Goal: Information Seeking & Learning: Learn about a topic

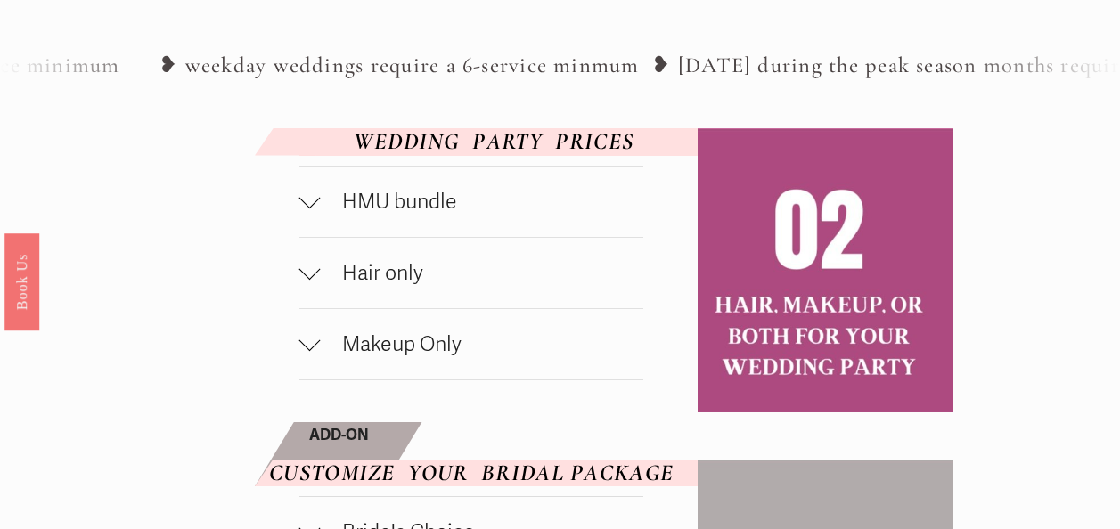
scroll to position [845, 0]
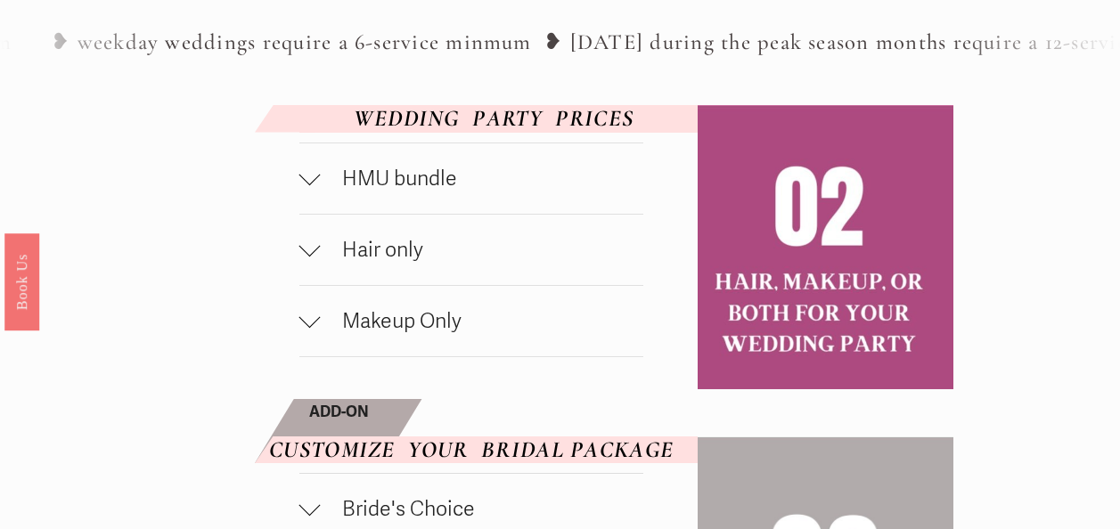
click at [560, 185] on span "HMU bundle" at bounding box center [482, 179] width 323 height 26
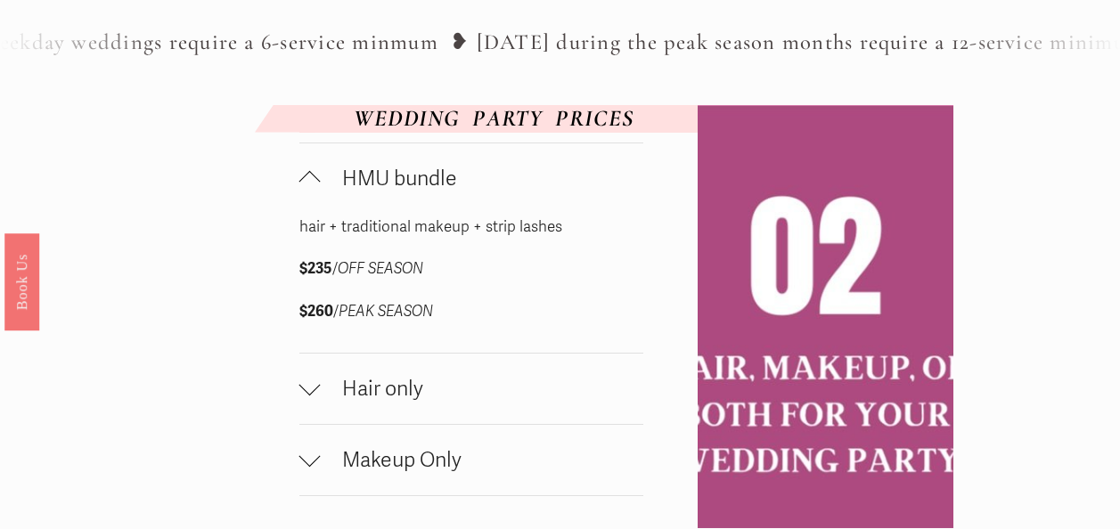
click at [560, 185] on span "HMU bundle" at bounding box center [482, 179] width 323 height 26
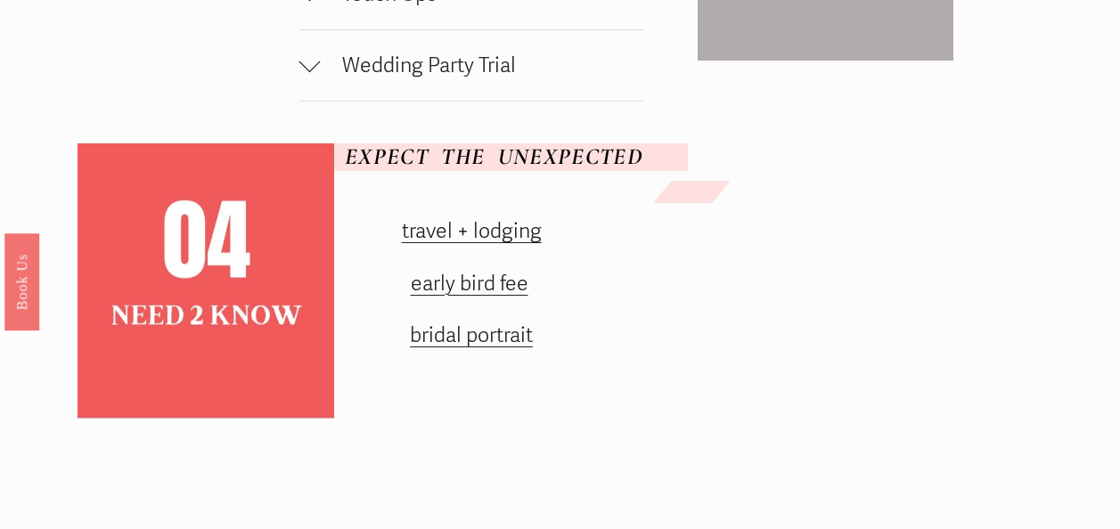
scroll to position [1583, 0]
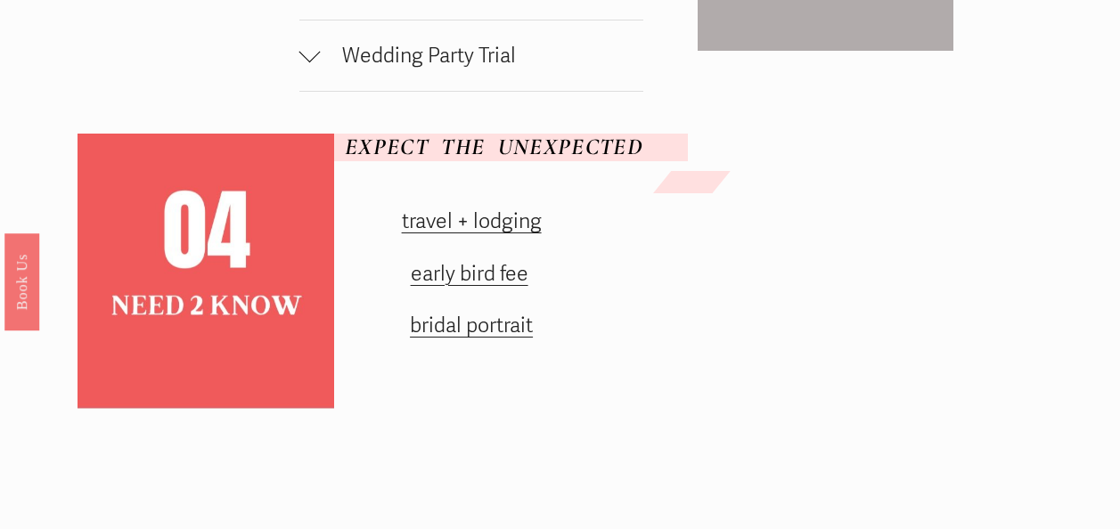
click at [507, 229] on link "travel + lodging" at bounding box center [472, 221] width 140 height 26
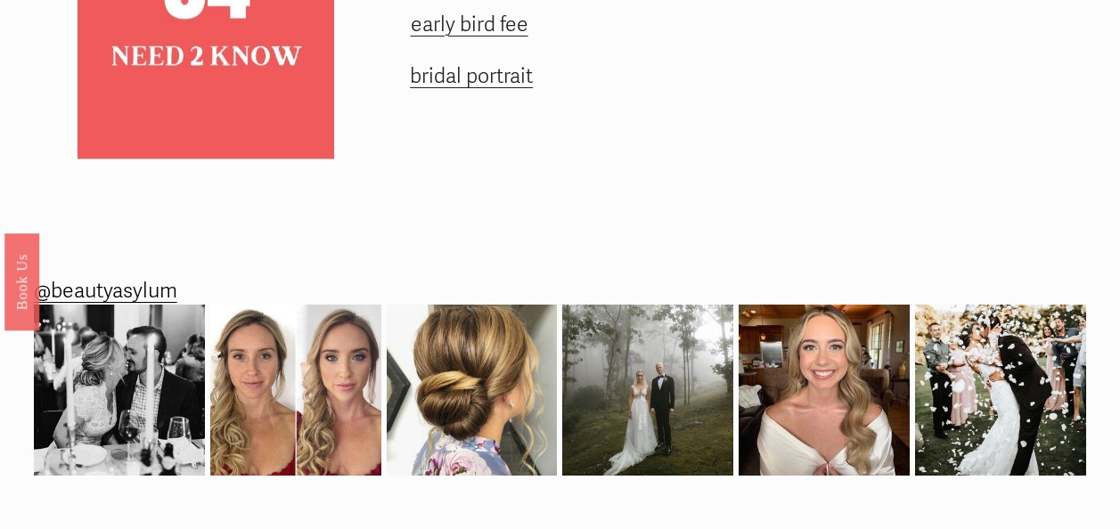
scroll to position [1823, 0]
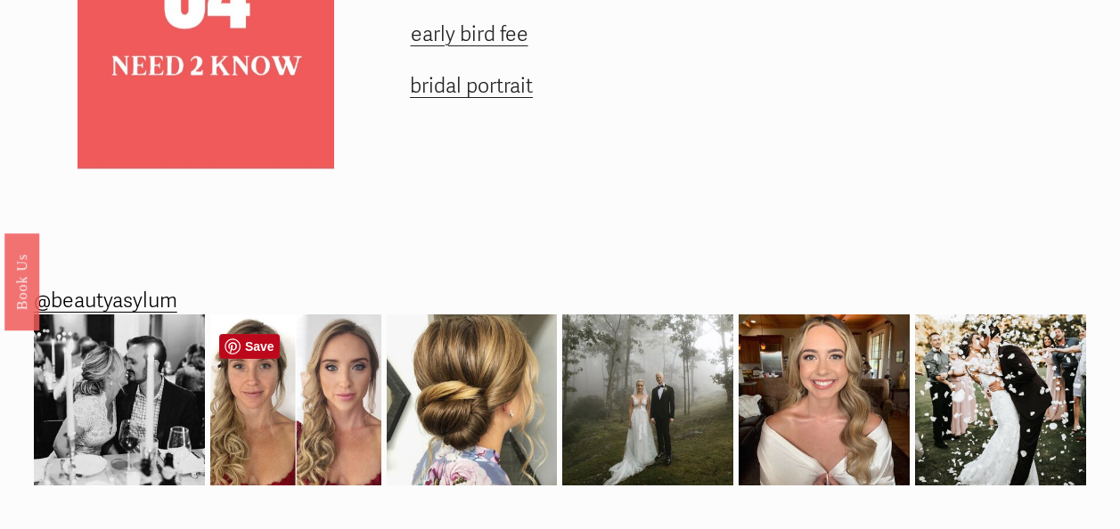
click at [308, 365] on img at bounding box center [295, 400] width 171 height 171
click at [887, 382] on img at bounding box center [824, 400] width 171 height 171
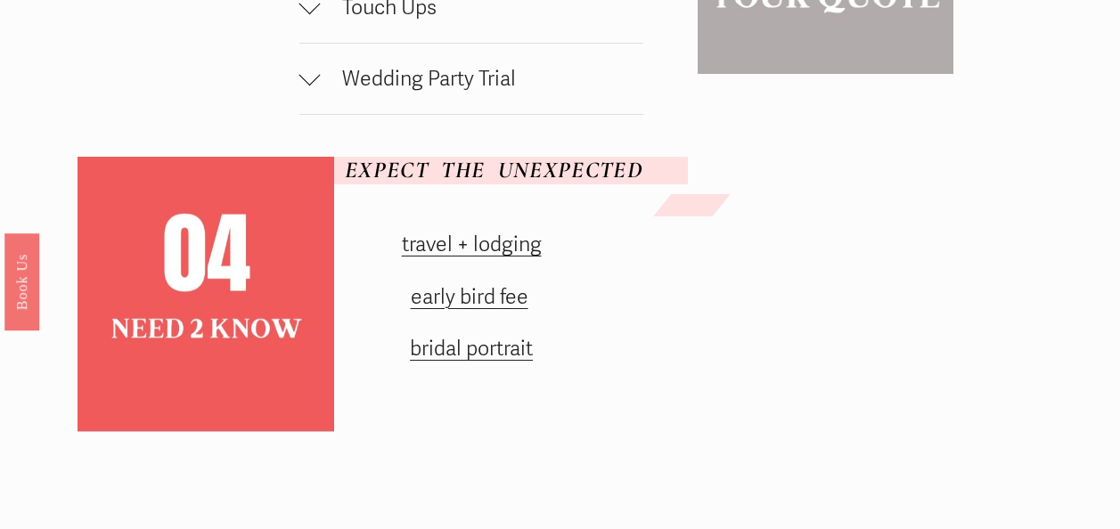
scroll to position [1592, 0]
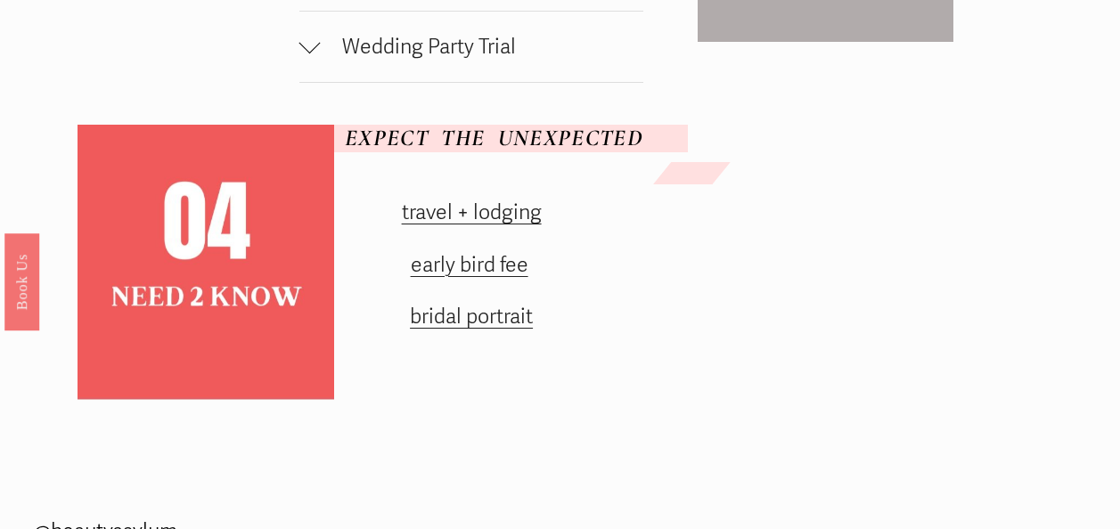
click at [508, 321] on link "bridal portrait" at bounding box center [471, 317] width 123 height 26
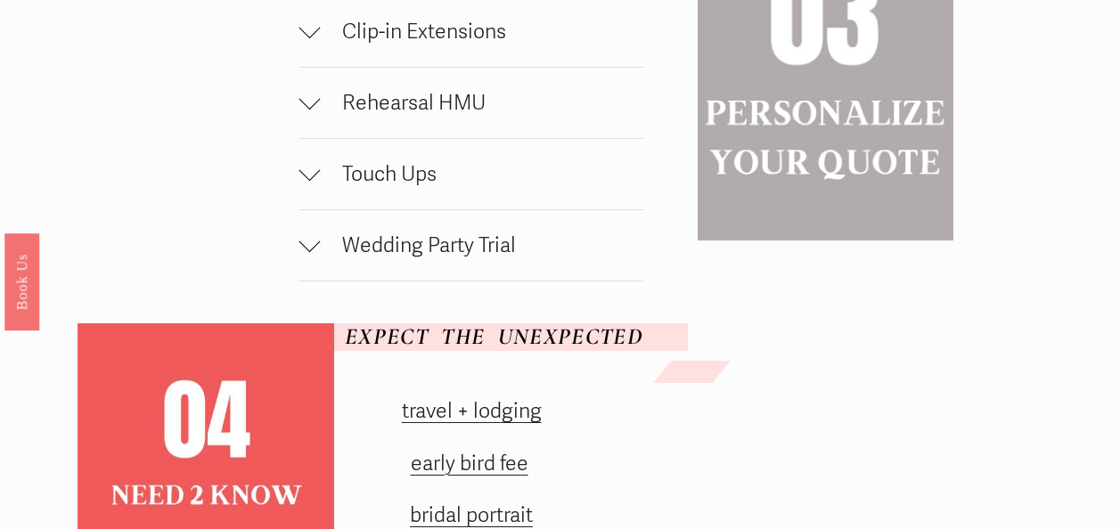
scroll to position [1380, 0]
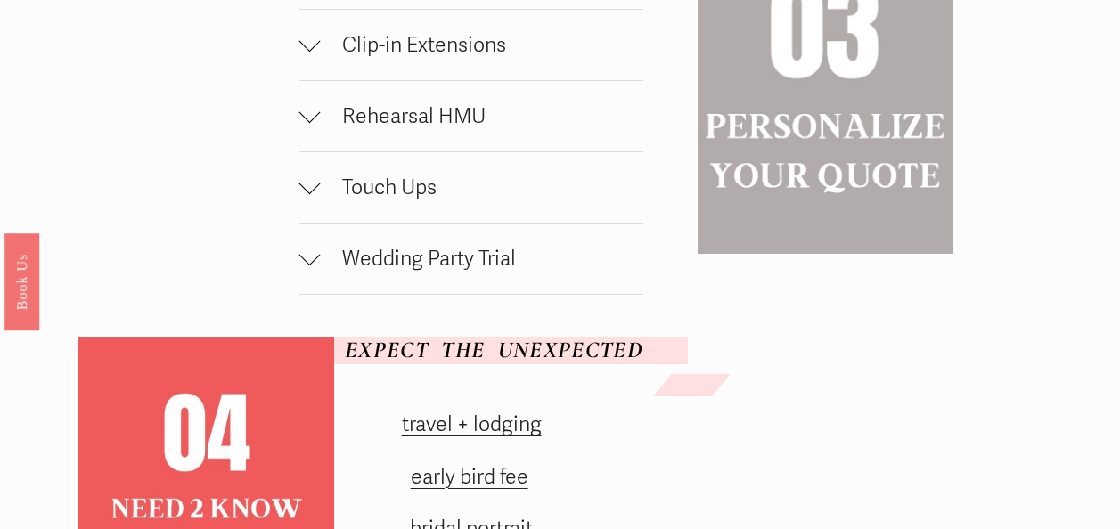
click at [290, 257] on div "HMU bundle hair + traditional makeup + strip lashes $235 / OFF SEASON $260 / PE…" at bounding box center [560, 107] width 1120 height 1075
click at [301, 262] on div at bounding box center [309, 254] width 21 height 21
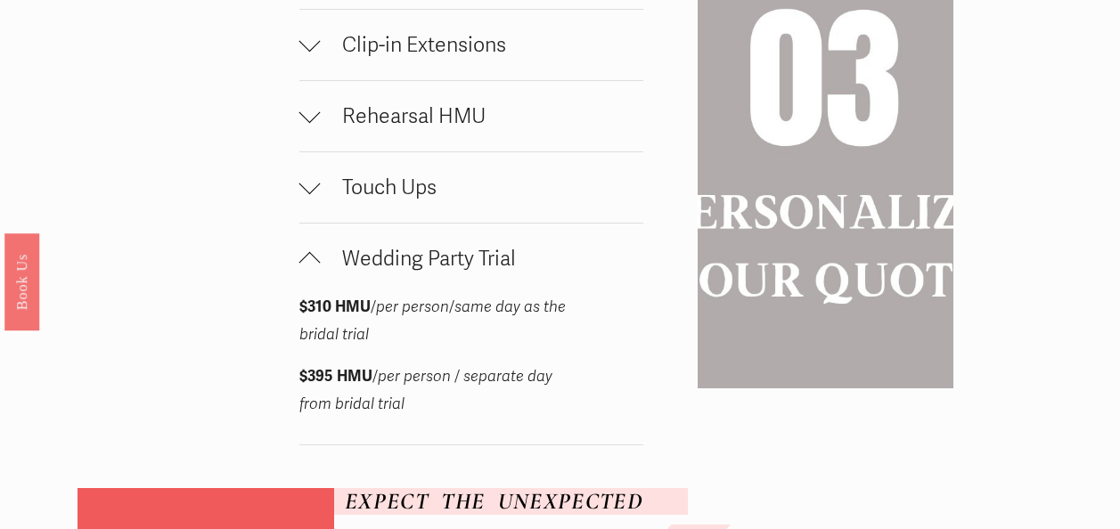
click at [301, 262] on div at bounding box center [309, 259] width 21 height 21
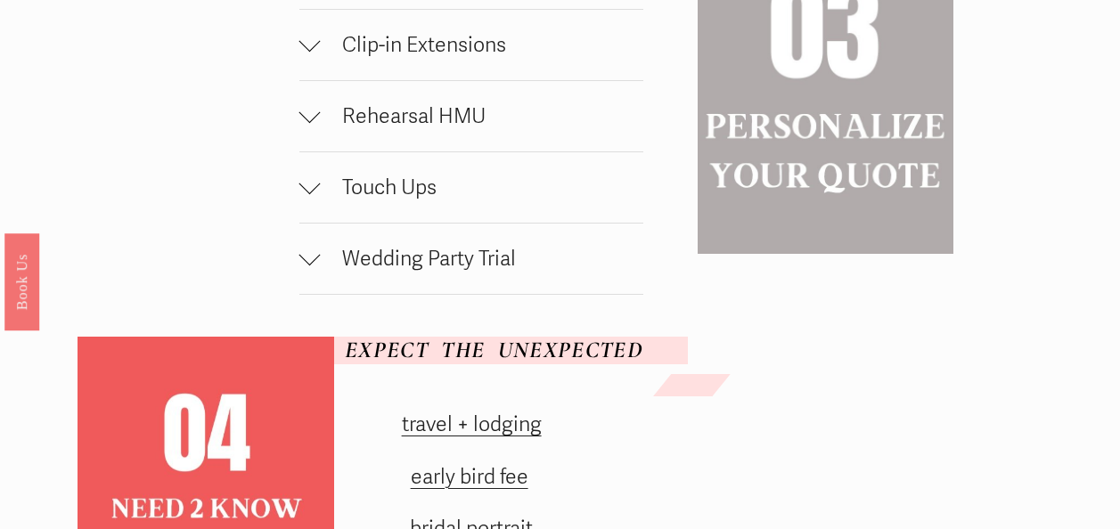
click at [304, 206] on button "Touch Ups" at bounding box center [471, 187] width 345 height 70
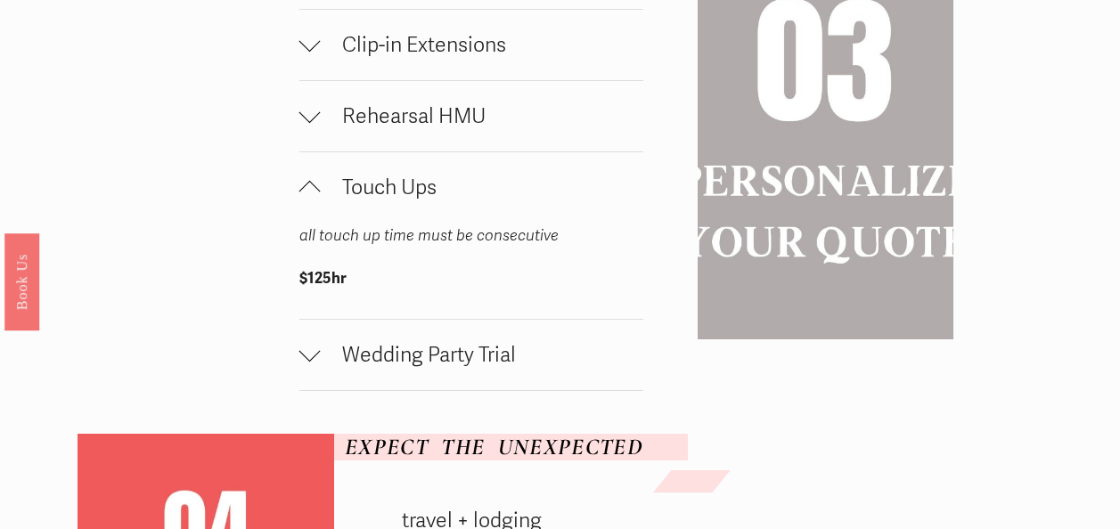
click at [304, 206] on button "Touch Ups" at bounding box center [471, 187] width 345 height 70
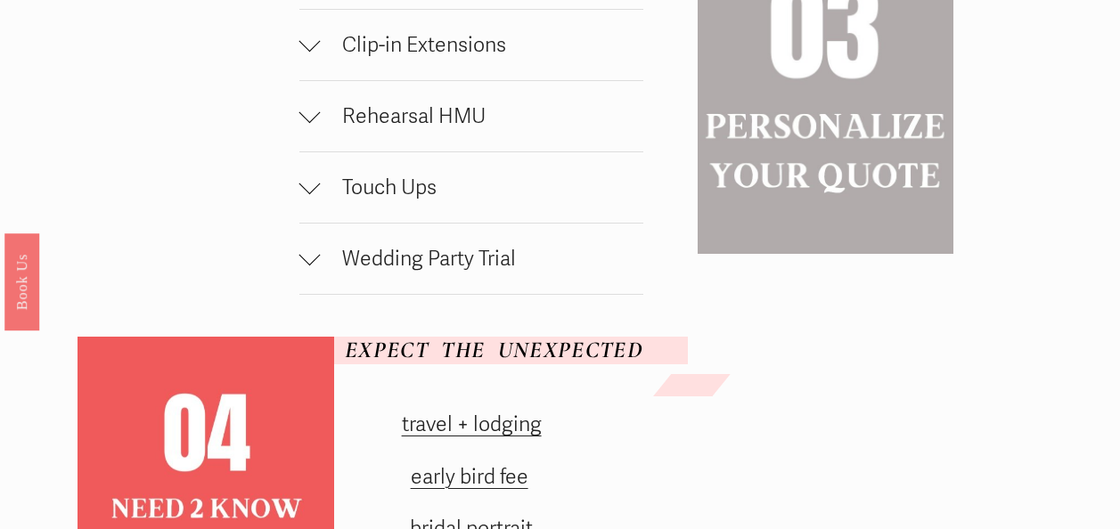
click at [306, 123] on div at bounding box center [309, 112] width 21 height 21
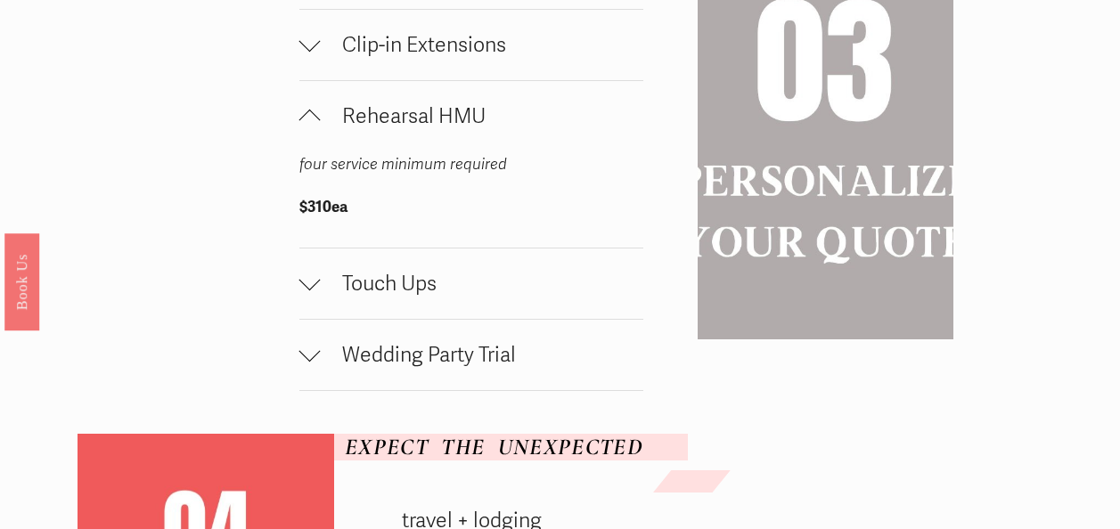
click at [306, 126] on div at bounding box center [309, 120] width 21 height 21
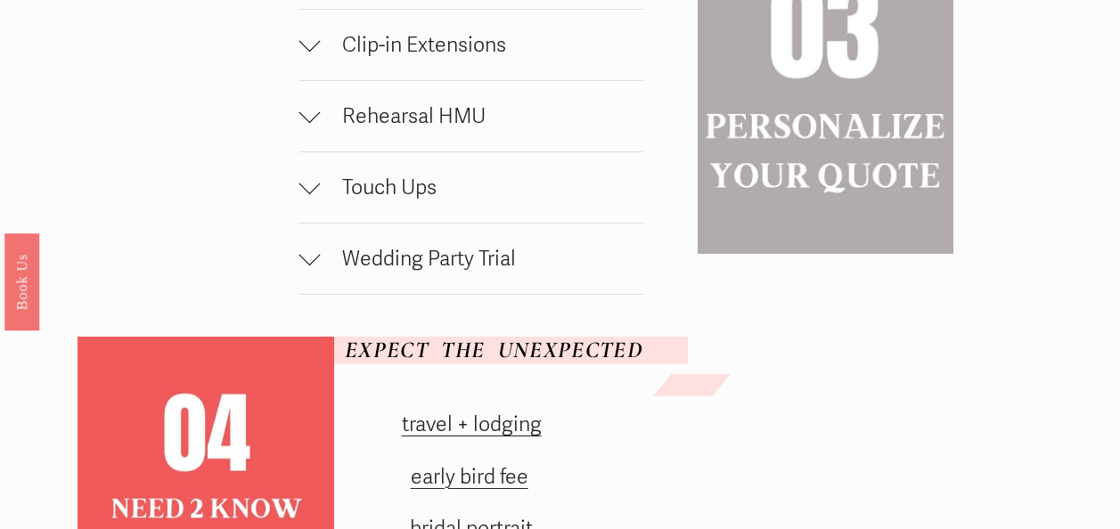
click at [314, 48] on div at bounding box center [309, 40] width 21 height 21
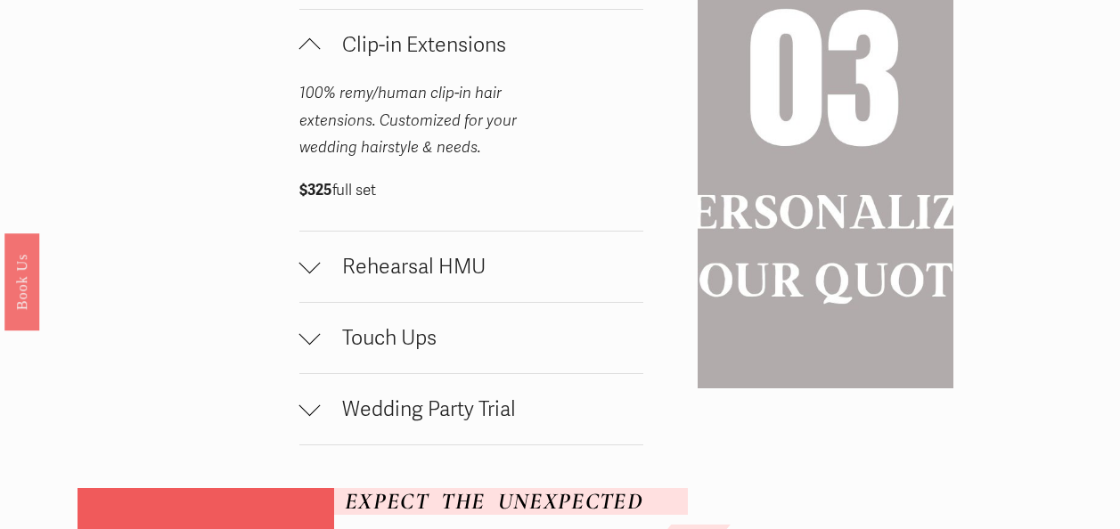
click at [314, 48] on div at bounding box center [309, 45] width 21 height 21
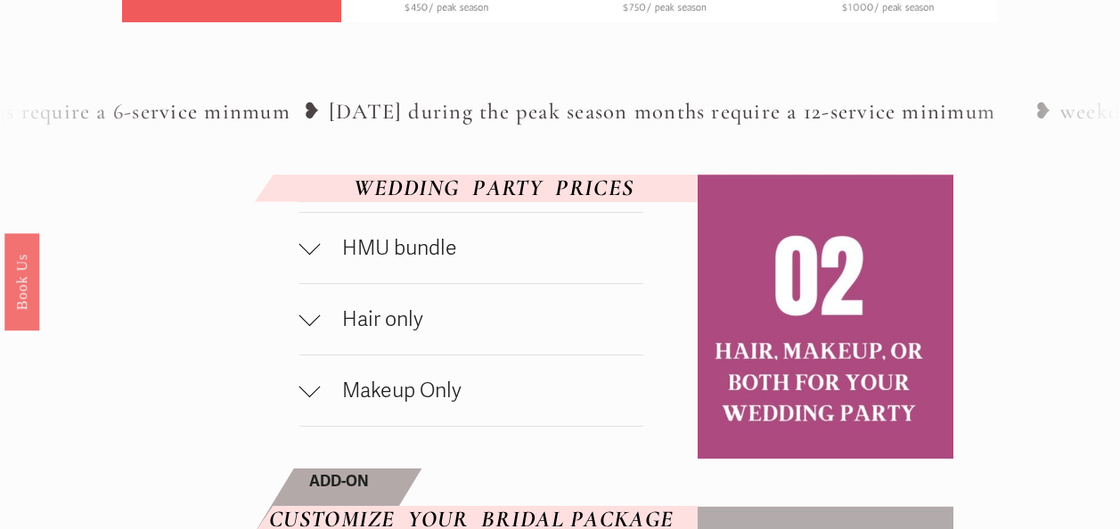
scroll to position [757, 0]
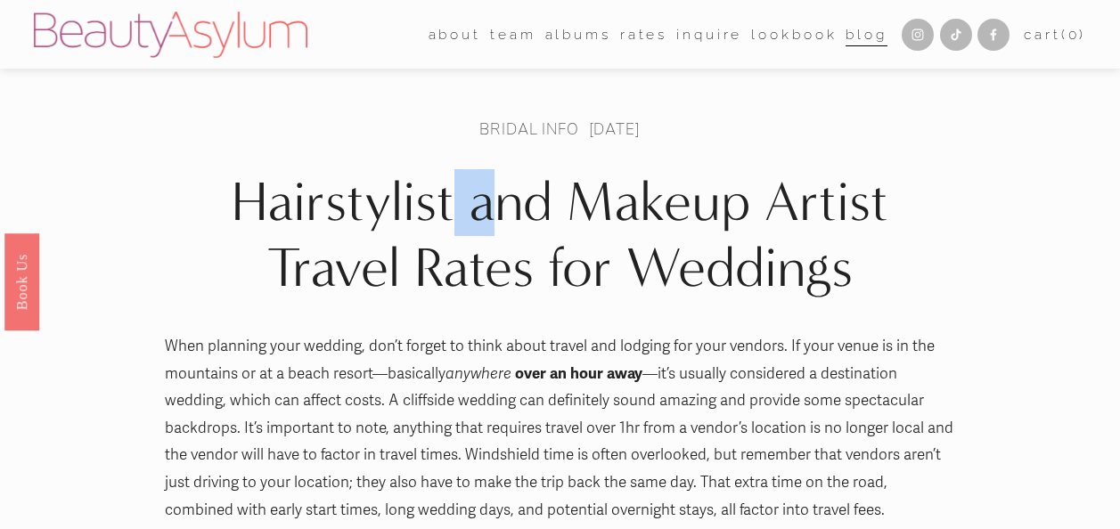
drag, startPoint x: 0, startPoint y: 0, endPoint x: 454, endPoint y: 210, distance: 500.7
click at [454, 210] on h1 "Hairstylist and Makeup Artist Travel Rates for Weddings" at bounding box center [559, 235] width 789 height 133
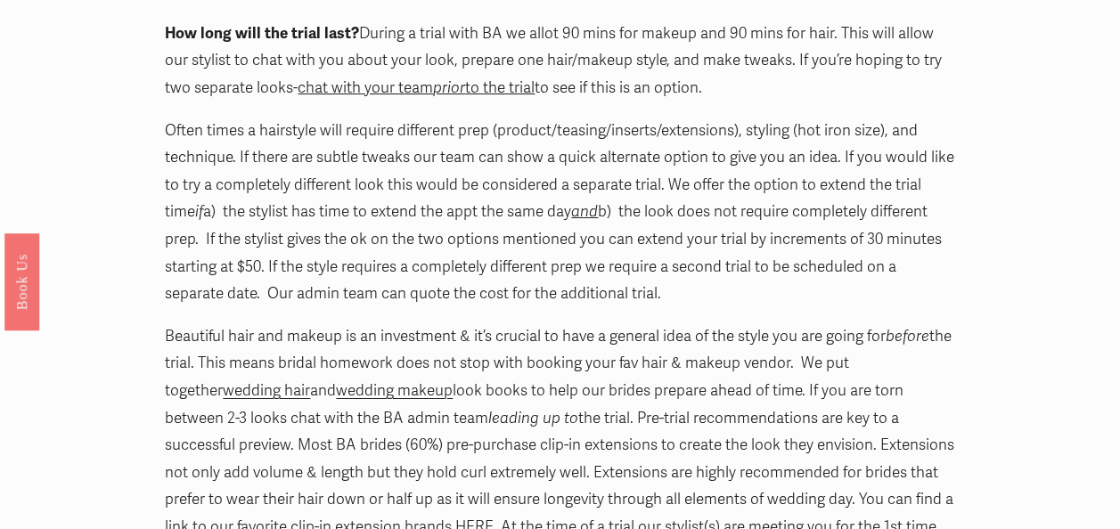
scroll to position [1379, 0]
